Goal: Task Accomplishment & Management: Manage account settings

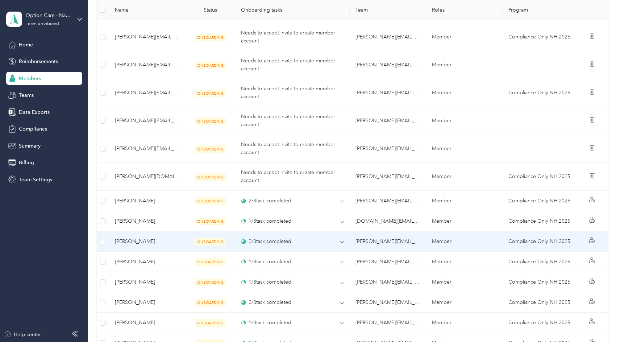
scroll to position [507, 0]
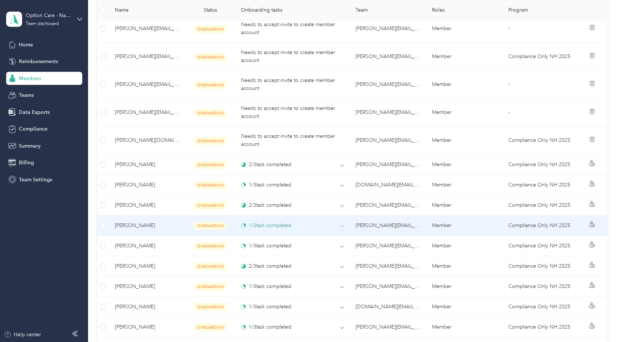
click at [278, 226] on div "1 / 3 task completed" at bounding box center [266, 225] width 50 height 8
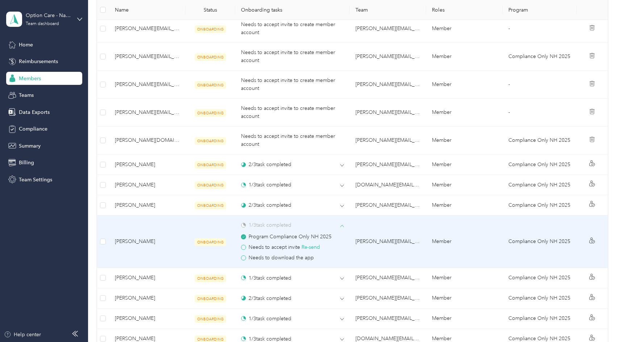
click at [278, 226] on div "1 / 3 task completed" at bounding box center [266, 225] width 50 height 8
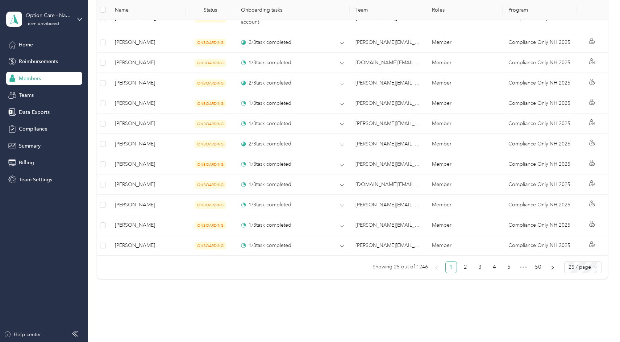
scroll to position [648, 0]
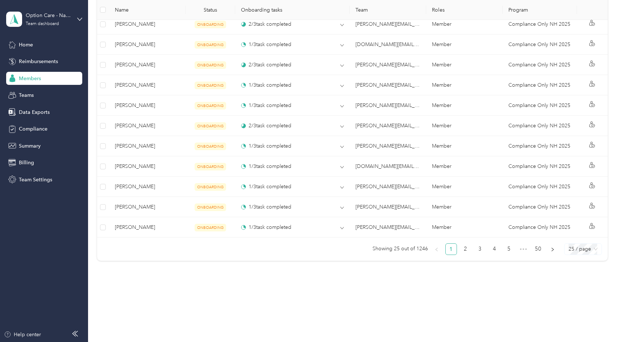
click at [582, 251] on span "25 / page" at bounding box center [583, 249] width 29 height 11
click at [581, 286] on div "100 / page" at bounding box center [583, 287] width 26 height 8
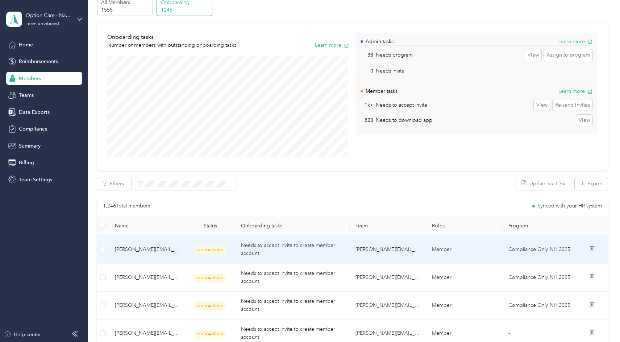
scroll to position [72, 0]
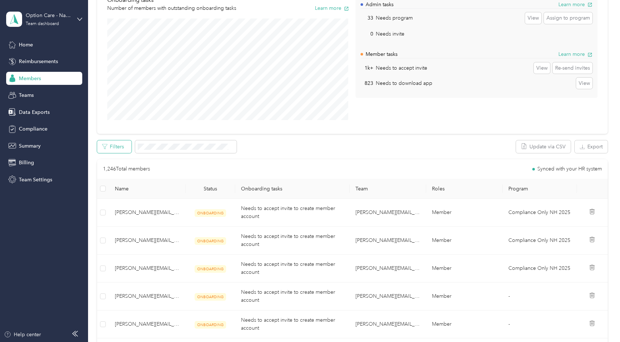
click at [119, 146] on button "Filters" at bounding box center [114, 146] width 34 height 13
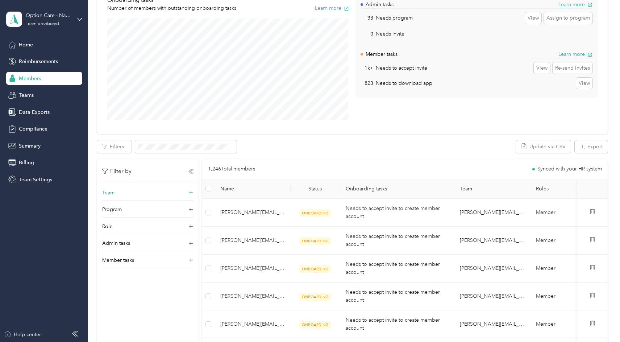
click at [116, 193] on div "Team" at bounding box center [147, 195] width 91 height 12
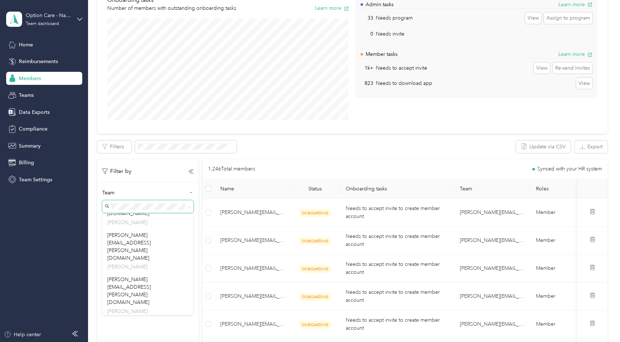
scroll to position [984, 0]
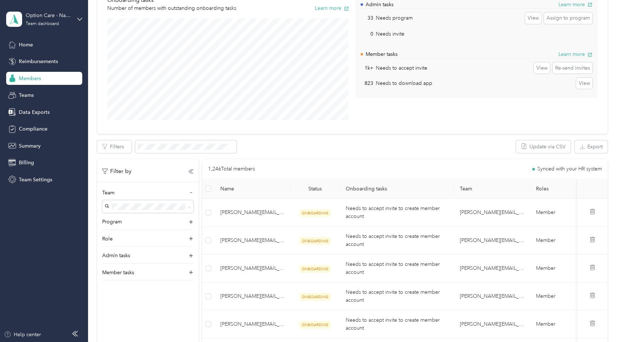
click at [174, 326] on div "Filter by Team Program Role Admin tasks Member tasks" at bounding box center [147, 330] width 101 height 342
click at [154, 247] on p "[PERSON_NAME]" at bounding box center [147, 251] width 81 height 8
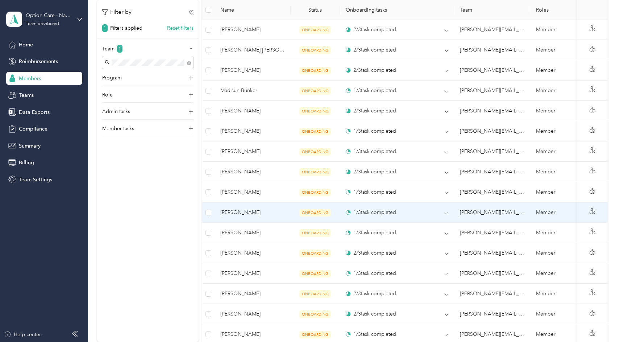
scroll to position [507, 0]
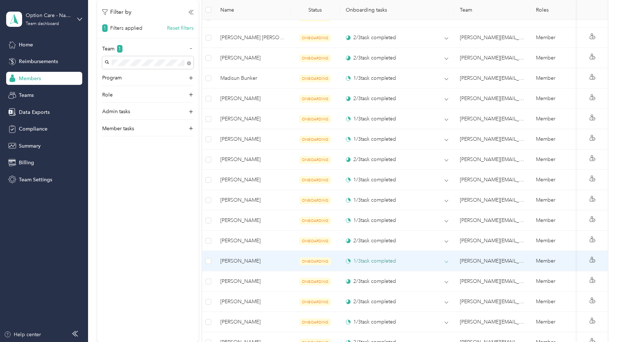
click at [366, 258] on div "1 / 3 task completed" at bounding box center [371, 261] width 50 height 8
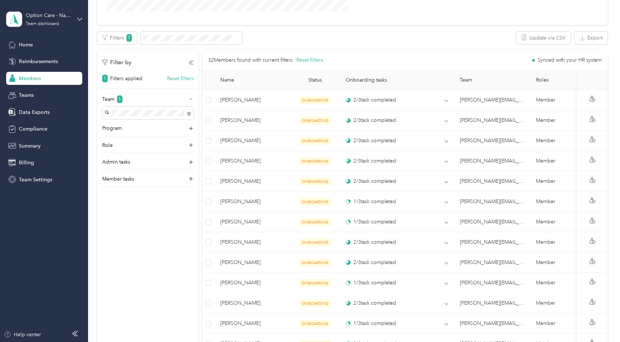
scroll to position [36, 0]
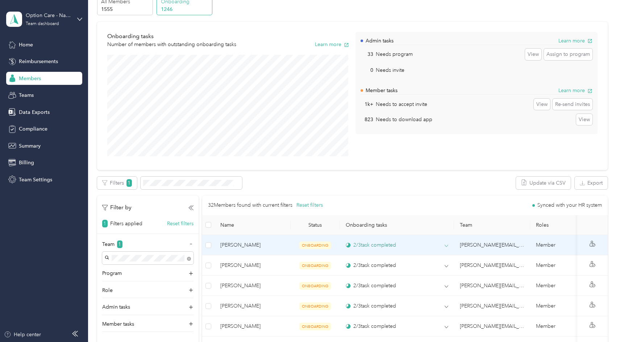
click at [367, 248] on div "2 / 3 task completed" at bounding box center [371, 245] width 50 height 8
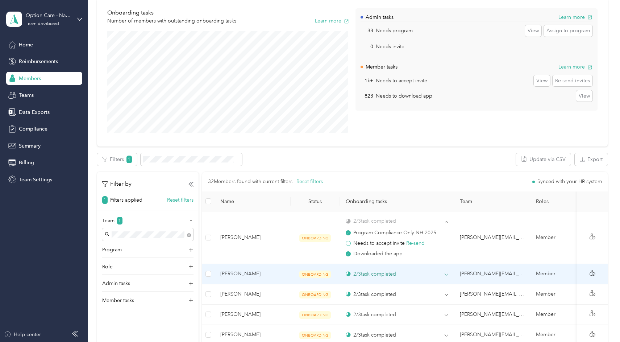
scroll to position [72, 0]
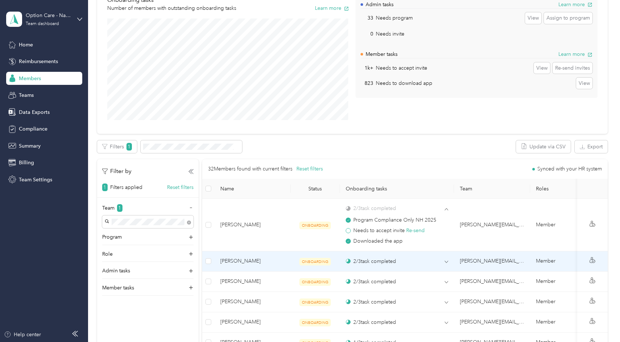
click at [388, 265] on td "2 / 3 task completed" at bounding box center [397, 261] width 114 height 20
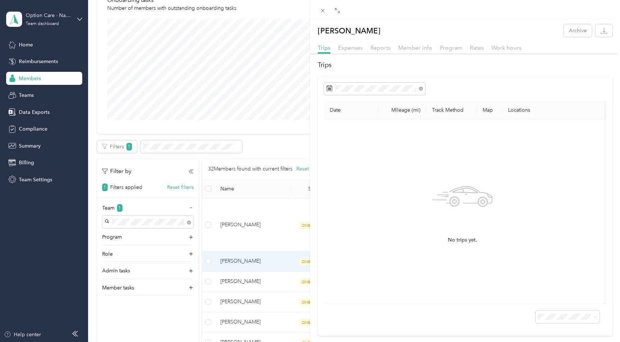
drag, startPoint x: 111, startPoint y: 311, endPoint x: 130, endPoint y: 284, distance: 33.4
click at [111, 311] on div "[PERSON_NAME] Archive Trips Expenses Reports Member info Program Rates Work hou…" at bounding box center [310, 171] width 620 height 342
